Goal: Information Seeking & Learning: Learn about a topic

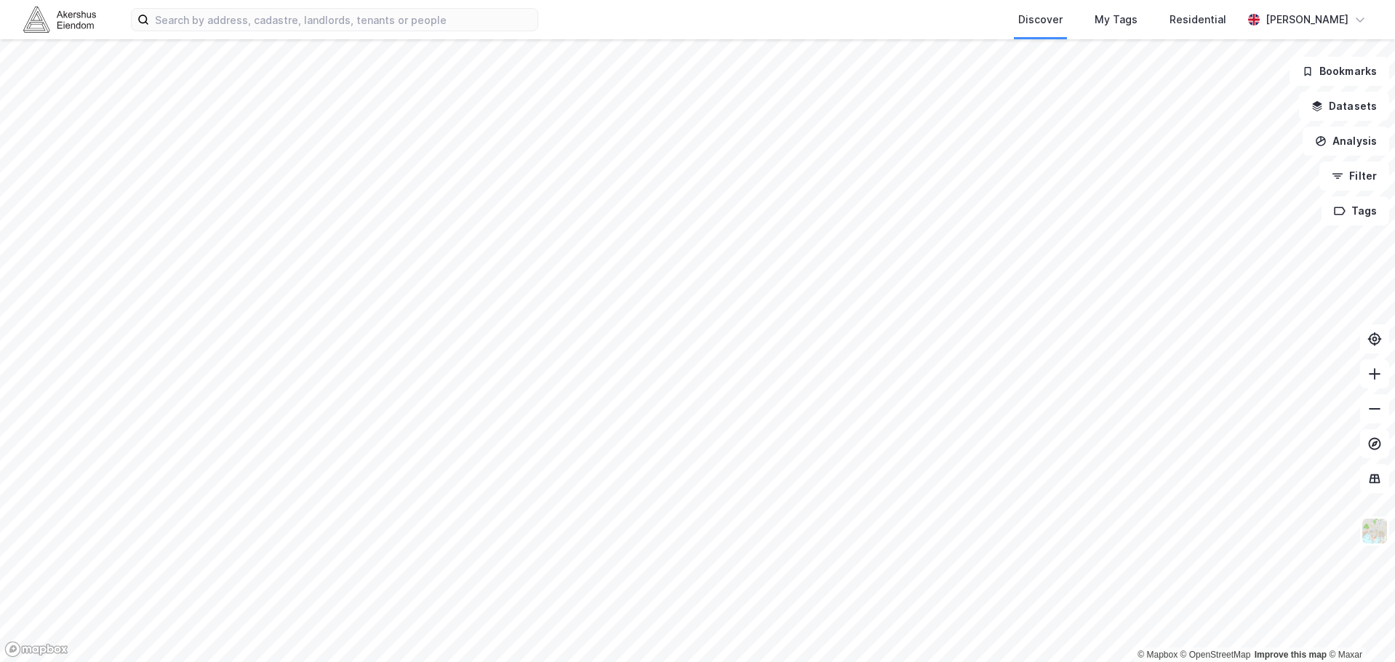
click at [172, 5] on div "Discover My Tags Residential [PERSON_NAME]" at bounding box center [697, 19] width 1395 height 39
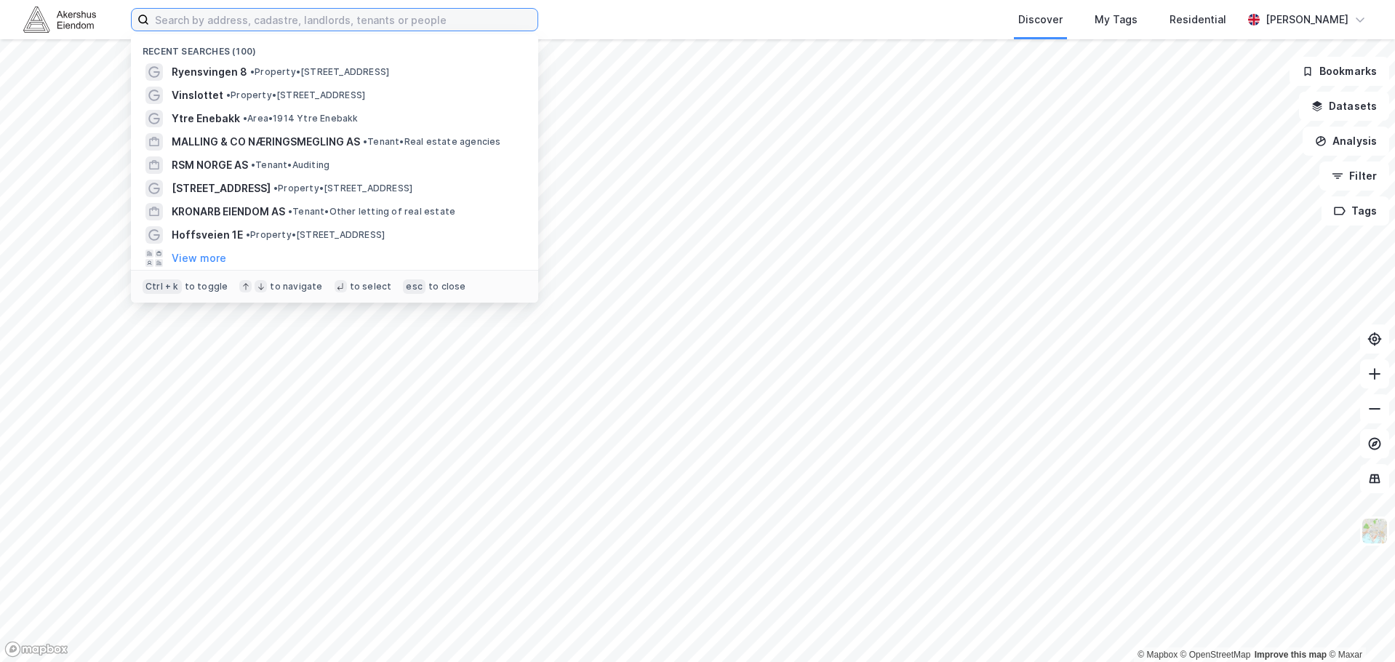
click at [183, 15] on input at bounding box center [343, 20] width 388 height 22
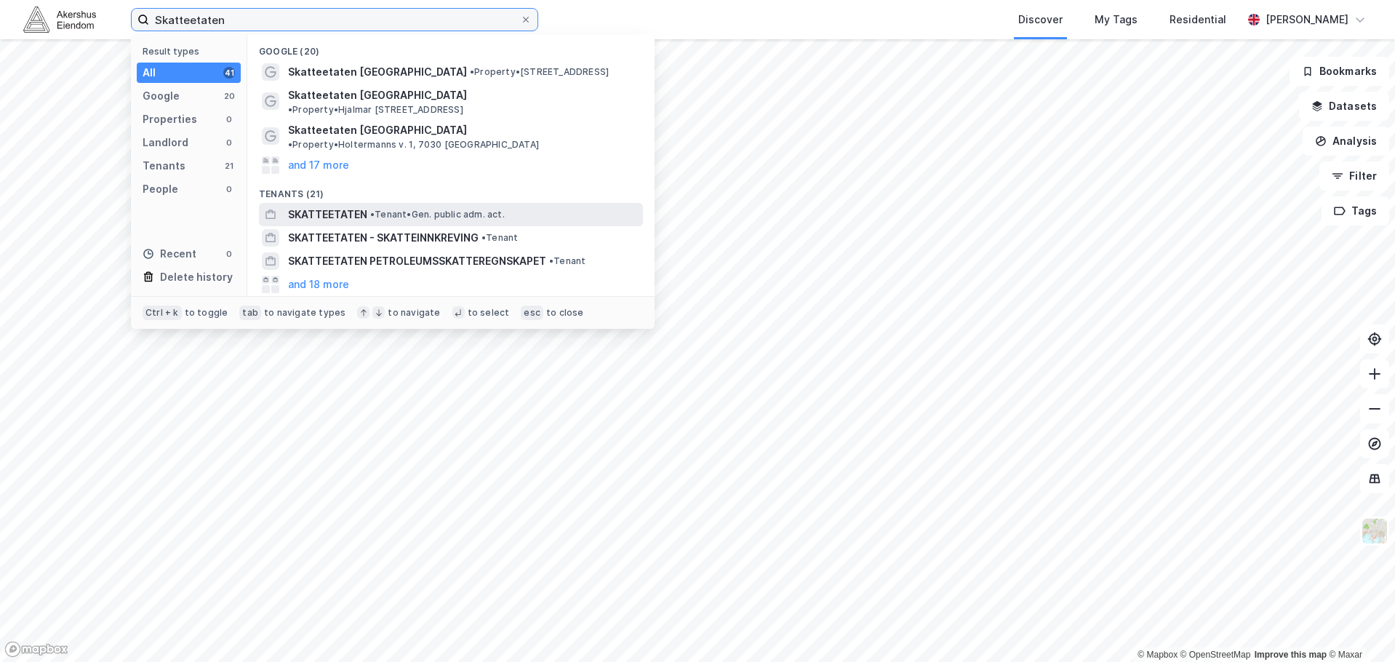
type input "Skatteetaten"
click at [340, 206] on span "SKATTEETATEN" at bounding box center [327, 214] width 79 height 17
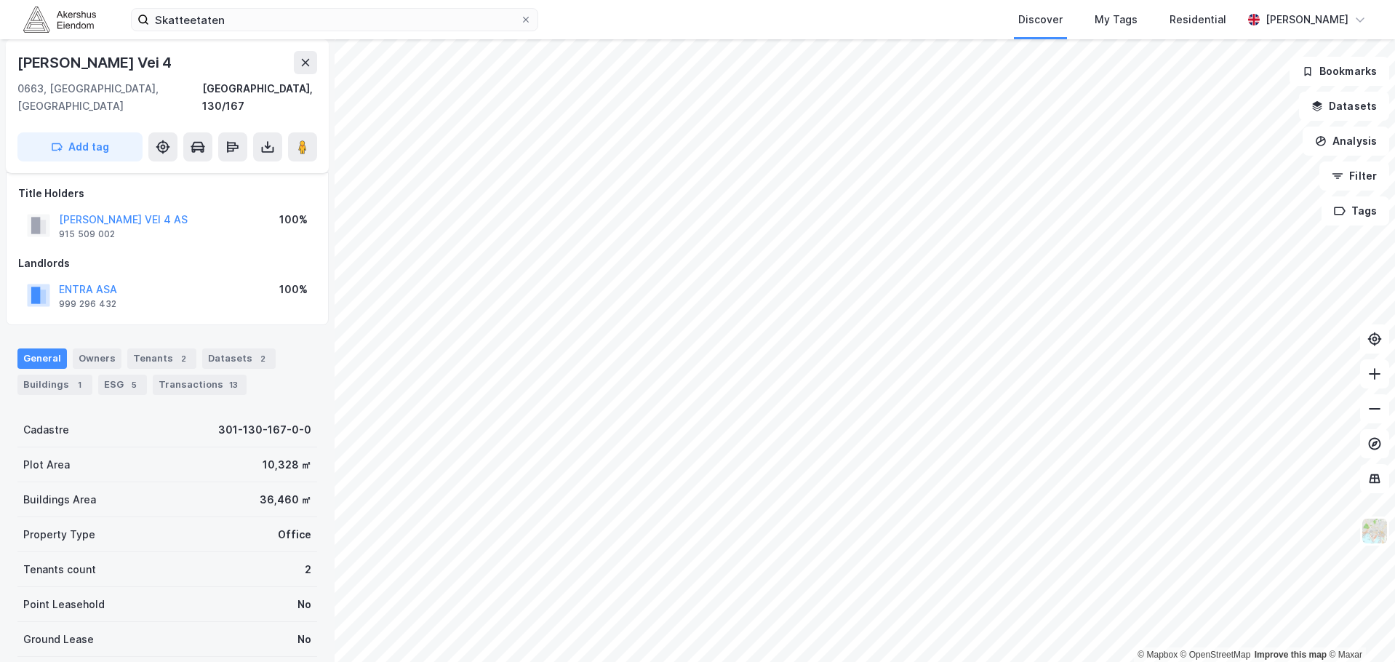
scroll to position [73, 0]
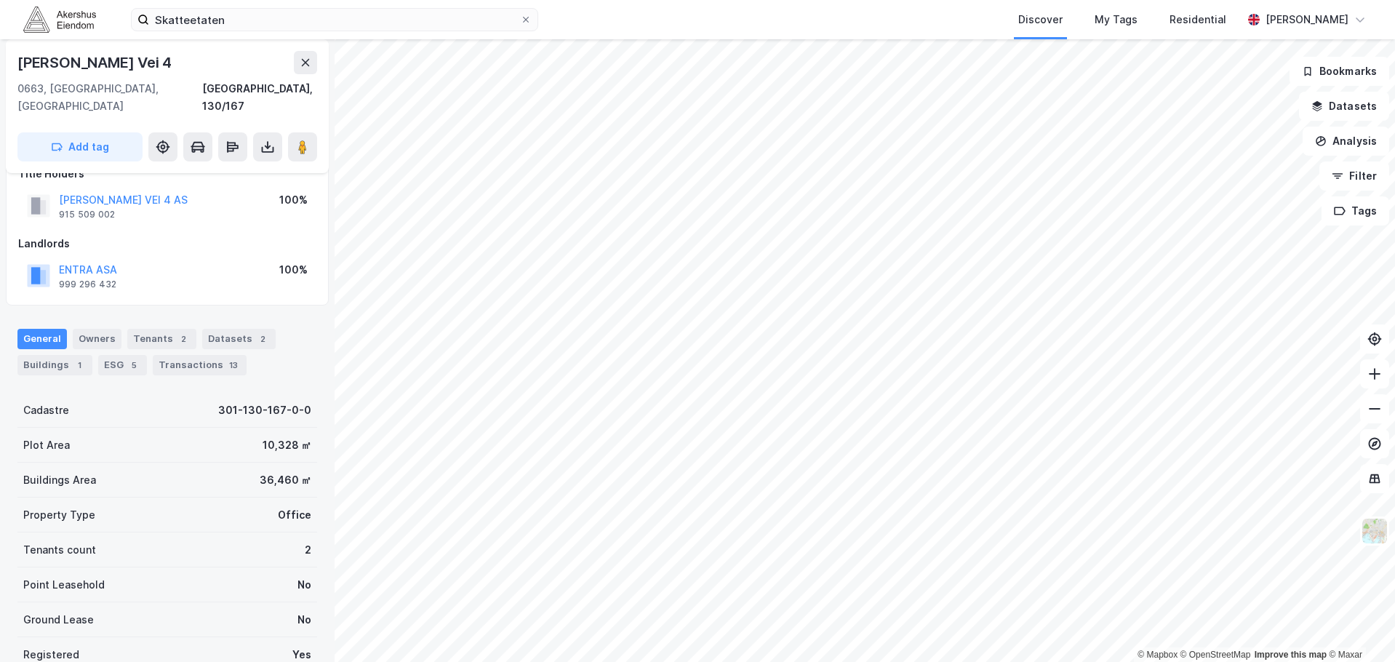
click at [159, 259] on div "ENTRA ASA 999 296 432 100%" at bounding box center [167, 275] width 298 height 35
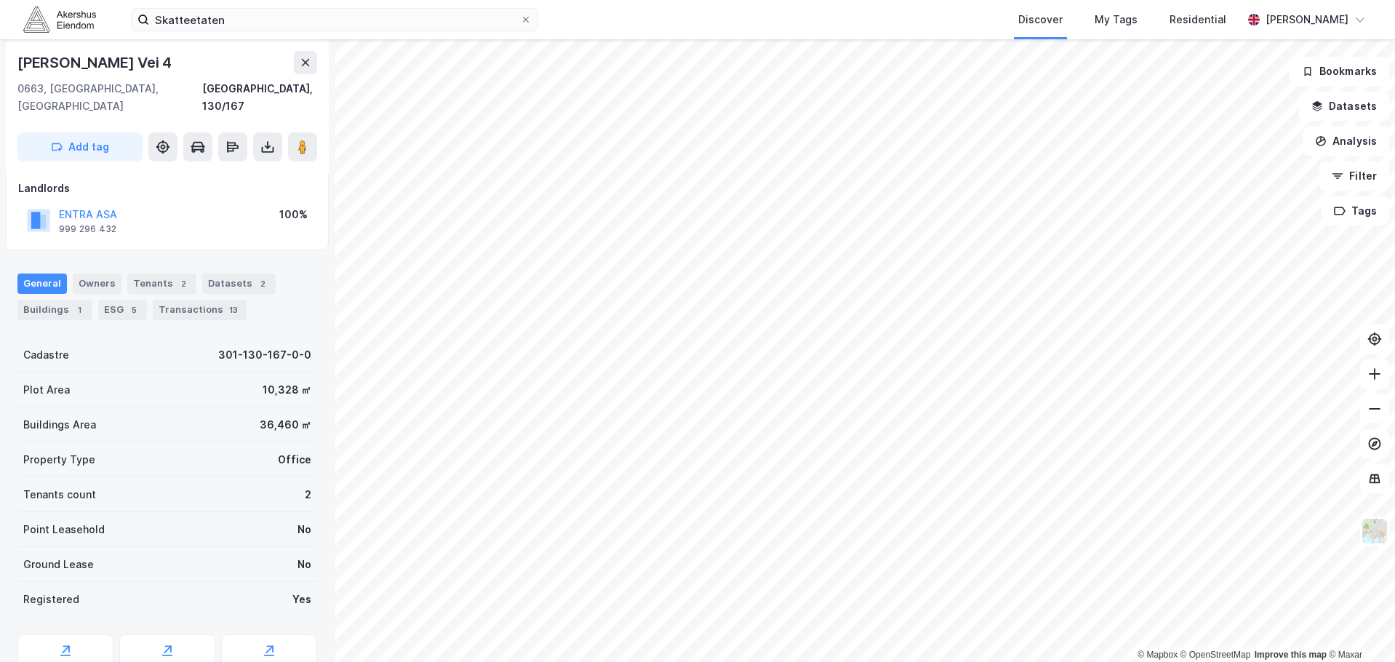
scroll to position [177, 0]
